Goal: Information Seeking & Learning: Learn about a topic

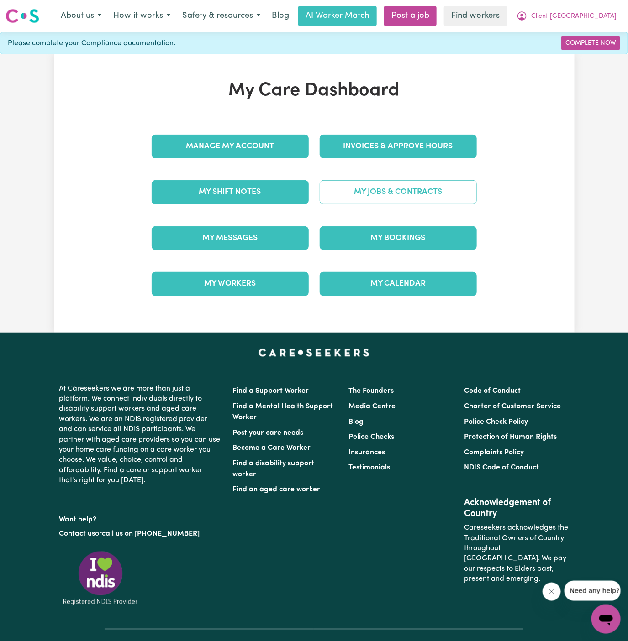
click at [407, 183] on link "My Jobs & Contracts" at bounding box center [398, 192] width 157 height 24
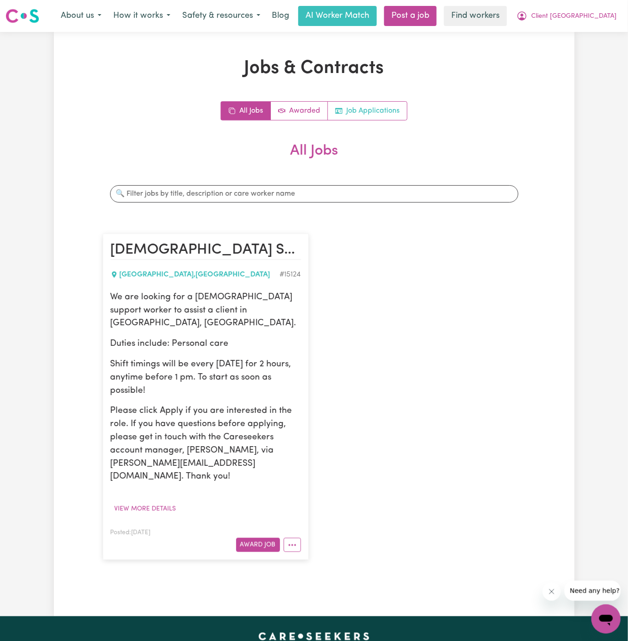
click at [377, 109] on link "Job Applications" at bounding box center [367, 111] width 79 height 18
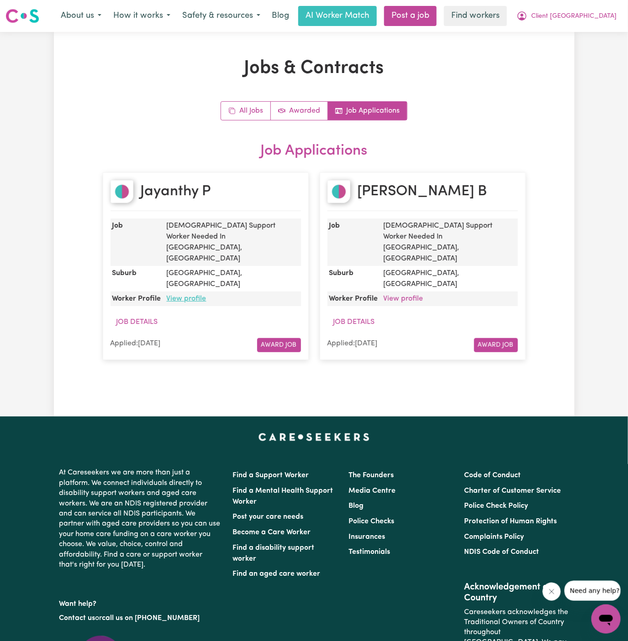
click at [189, 295] on link "View profile" at bounding box center [187, 298] width 40 height 7
click at [410, 295] on link "View profile" at bounding box center [403, 298] width 40 height 7
click at [609, 18] on span "Client [GEOGRAPHIC_DATA]" at bounding box center [573, 16] width 85 height 10
click at [609, 46] on link "Logout" at bounding box center [586, 52] width 72 height 17
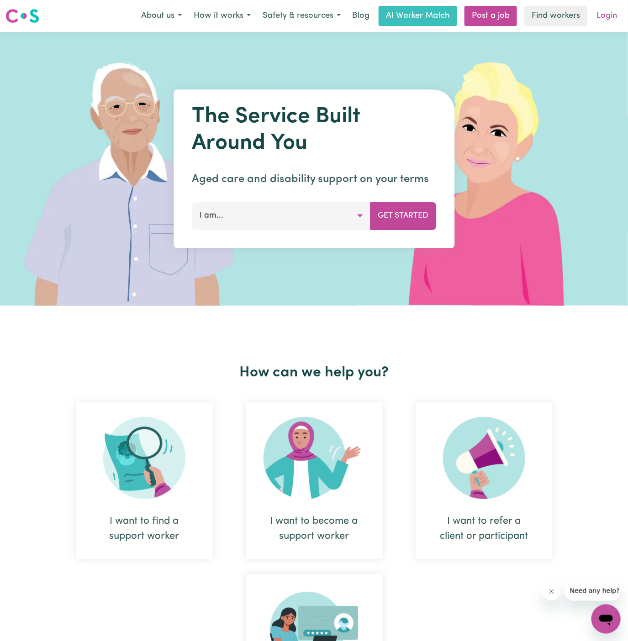
click at [605, 14] on link "Login" at bounding box center [606, 16] width 31 height 20
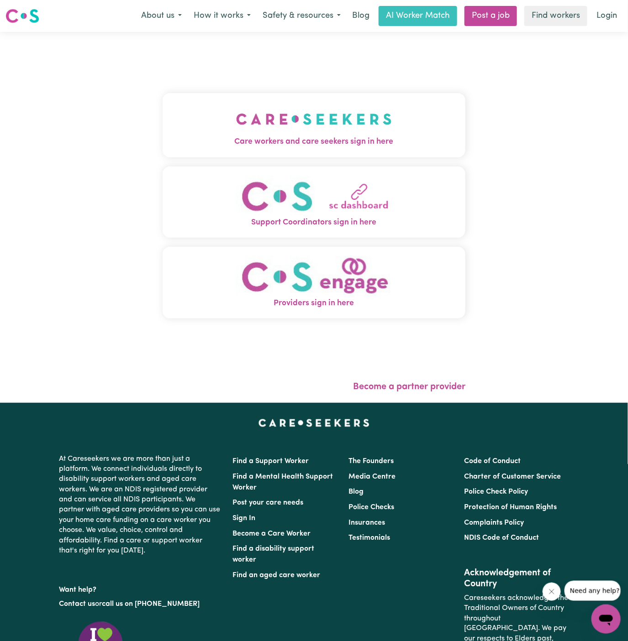
click at [279, 103] on img "Care workers and care seekers sign in here" at bounding box center [314, 119] width 156 height 34
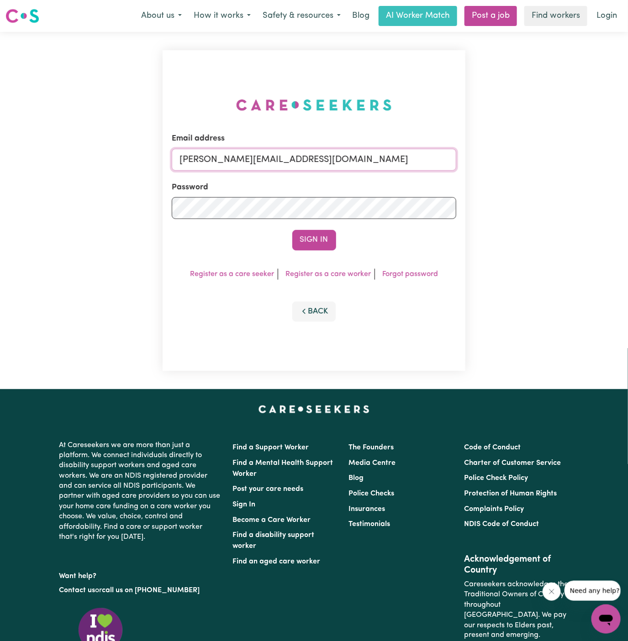
click at [377, 157] on input "[PERSON_NAME][EMAIL_ADDRESS][DOMAIN_NAME]" at bounding box center [314, 160] width 285 height 22
drag, startPoint x: 227, startPoint y: 163, endPoint x: 506, endPoint y: 170, distance: 278.6
click at [506, 170] on div "Email address [EMAIL_ADDRESS][DOMAIN_NAME] Password Sign In Register as a care …" at bounding box center [314, 210] width 628 height 357
type input "[EMAIL_ADDRESS][DOMAIN_NAME]"
click at [317, 241] on button "Sign In" at bounding box center [314, 240] width 44 height 20
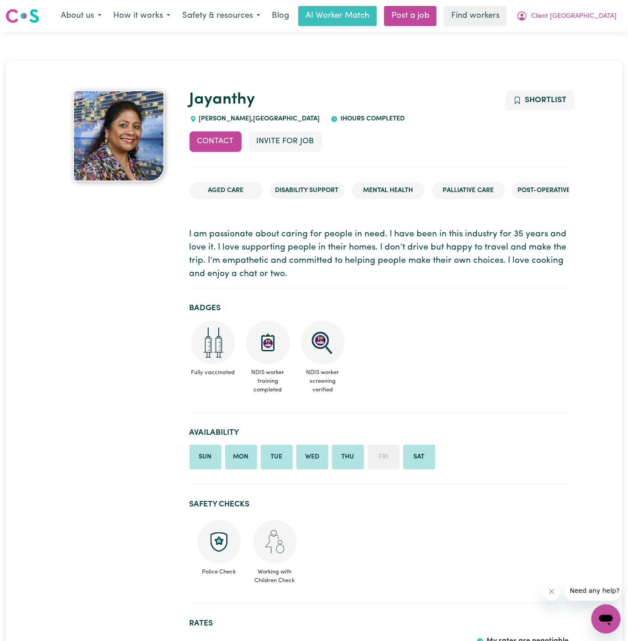
click at [273, 100] on h1 "Jayanthy" at bounding box center [378, 99] width 379 height 19
copy link "Jayanthy"
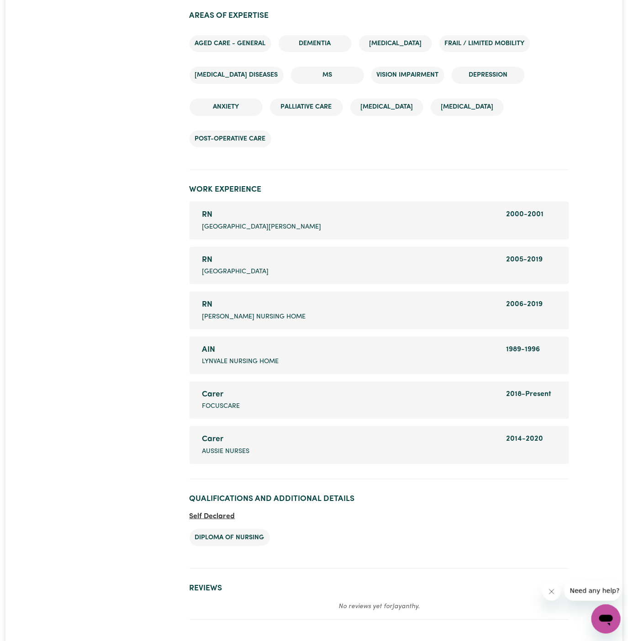
scroll to position [1337, 0]
